Goal: Check status

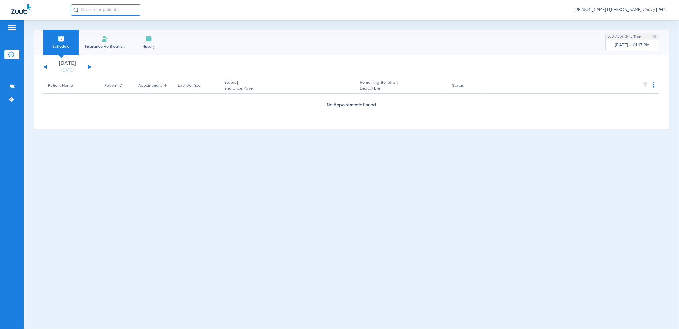
click at [90, 7] on input "text" at bounding box center [106, 9] width 71 height 11
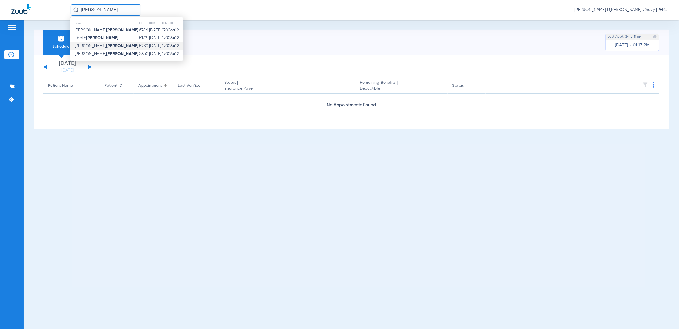
type input "huezo"
click at [86, 46] on span "Gricelda Huezo" at bounding box center [107, 46] width 64 height 4
